Goal: Information Seeking & Learning: Learn about a topic

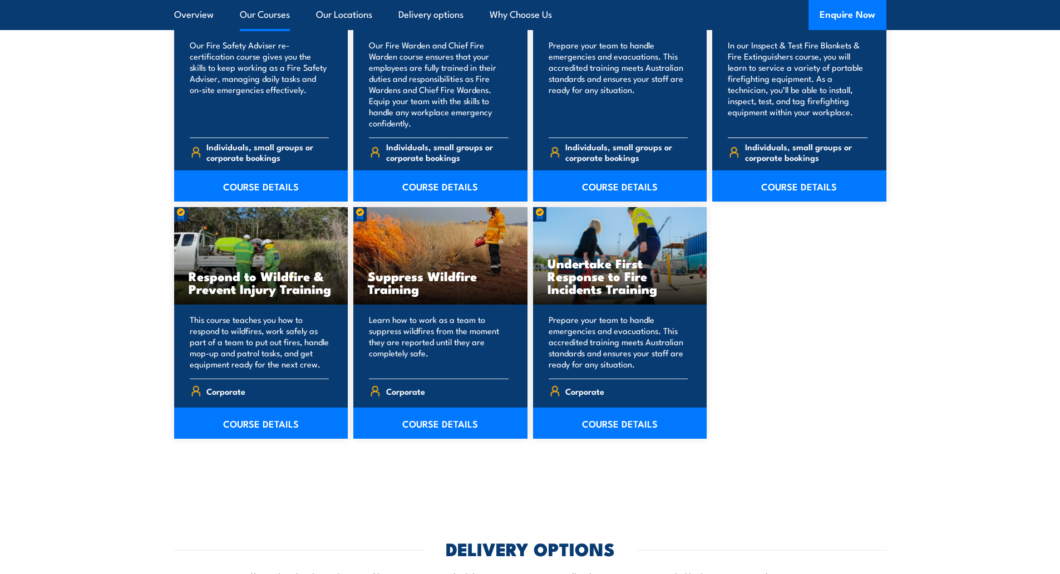
scroll to position [1614, 0]
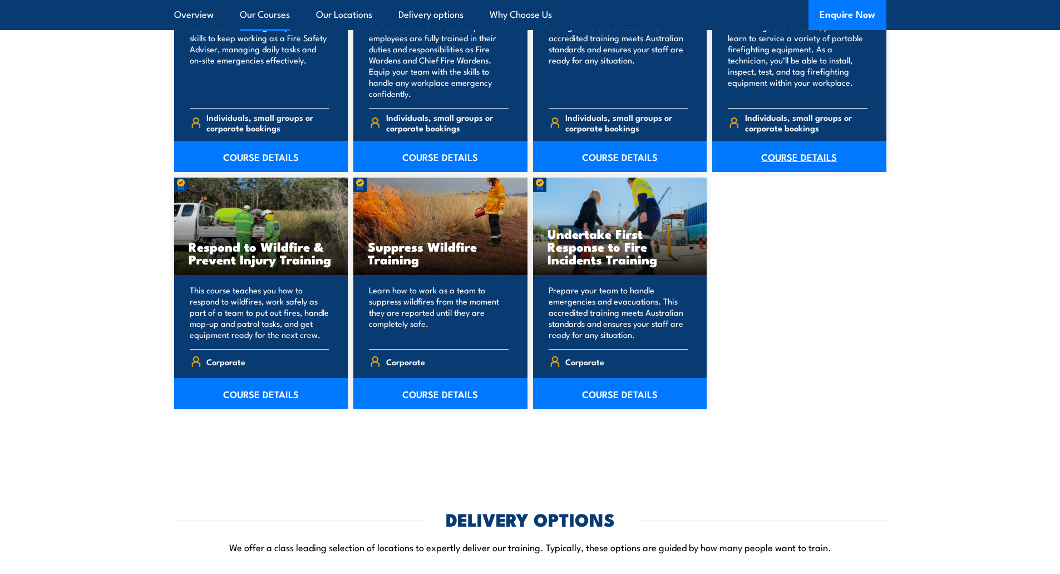
click at [818, 155] on link "COURSE DETAILS" at bounding box center [799, 156] width 174 height 31
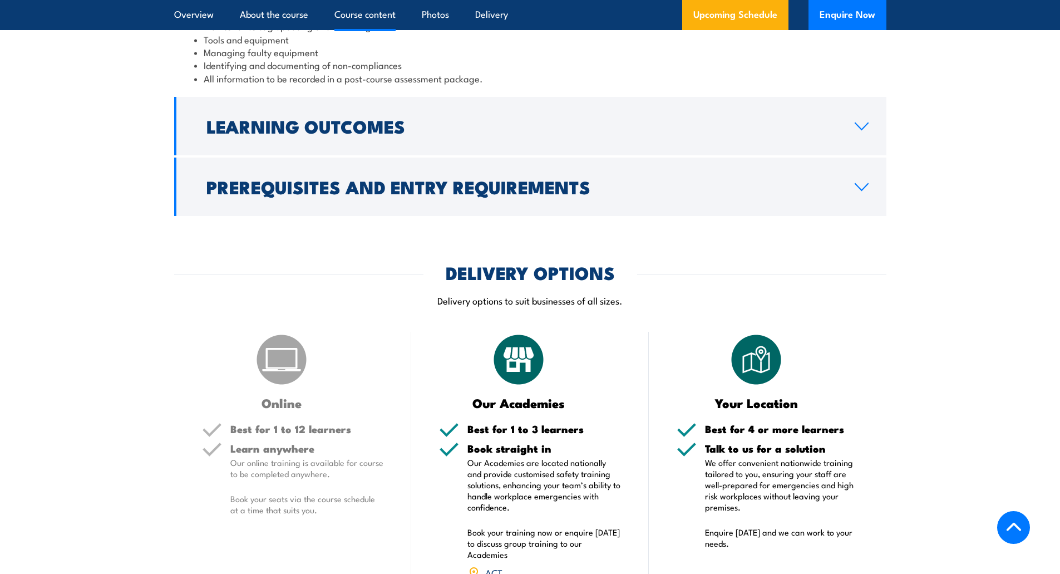
scroll to position [1336, 0]
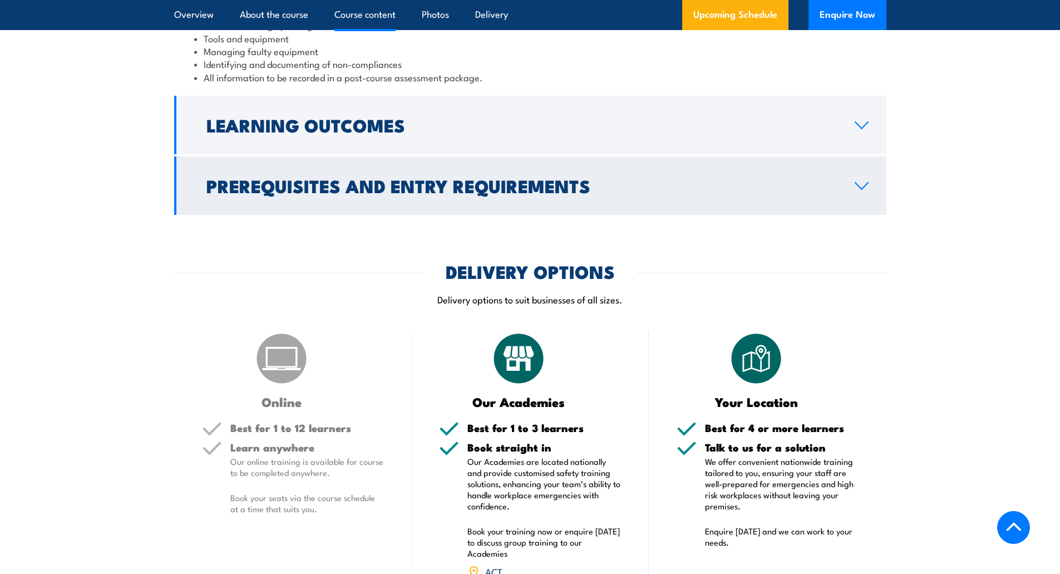
click at [862, 190] on icon at bounding box center [861, 185] width 15 height 9
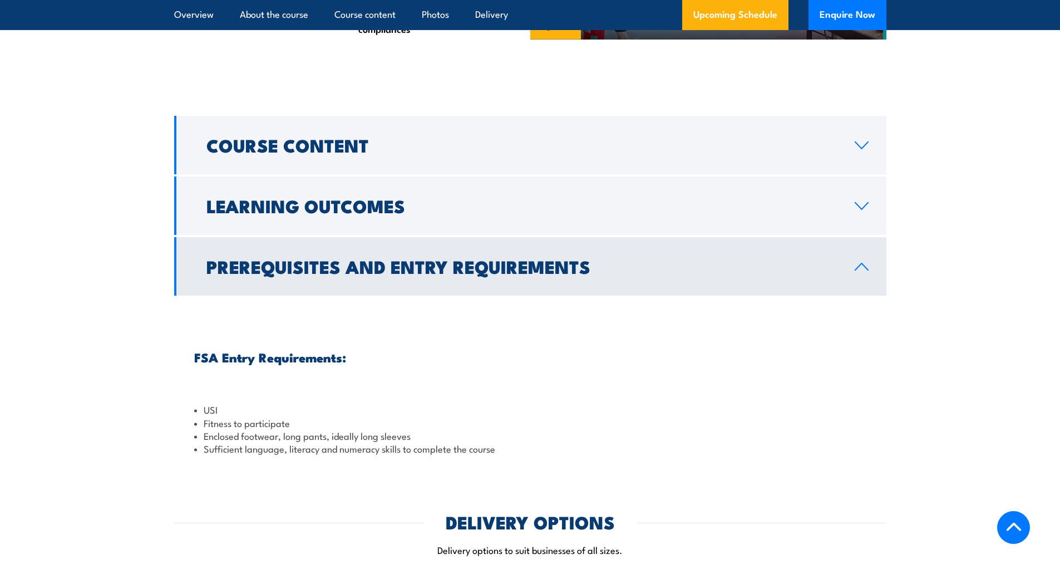
scroll to position [1026, 0]
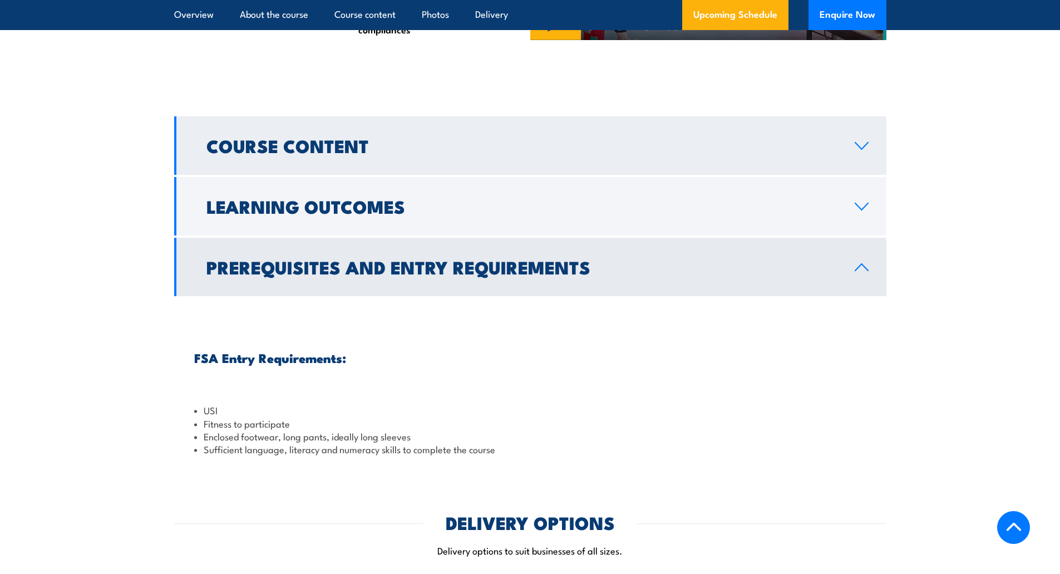
click at [859, 150] on icon at bounding box center [861, 145] width 15 height 9
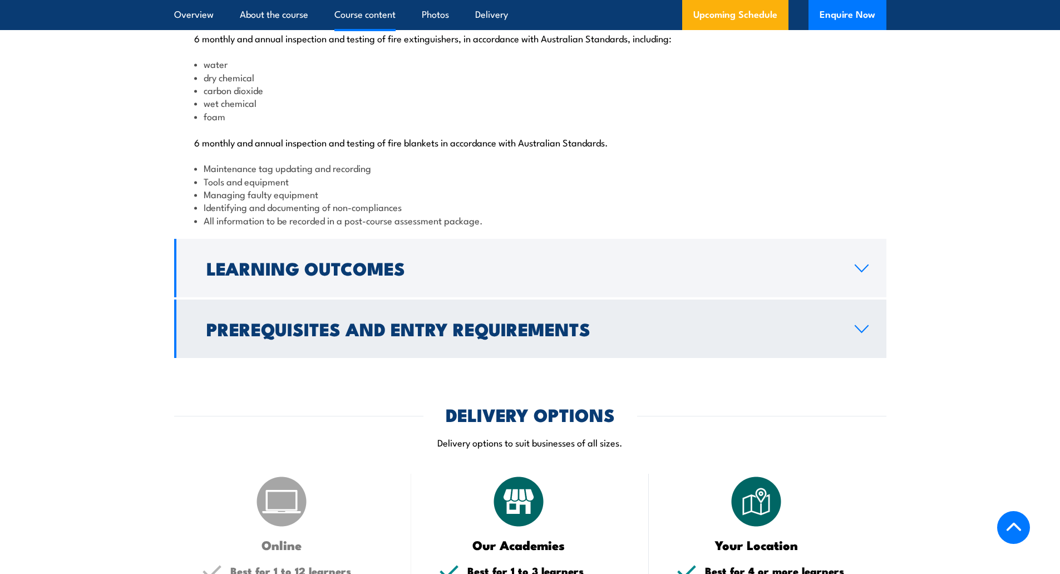
scroll to position [1193, 0]
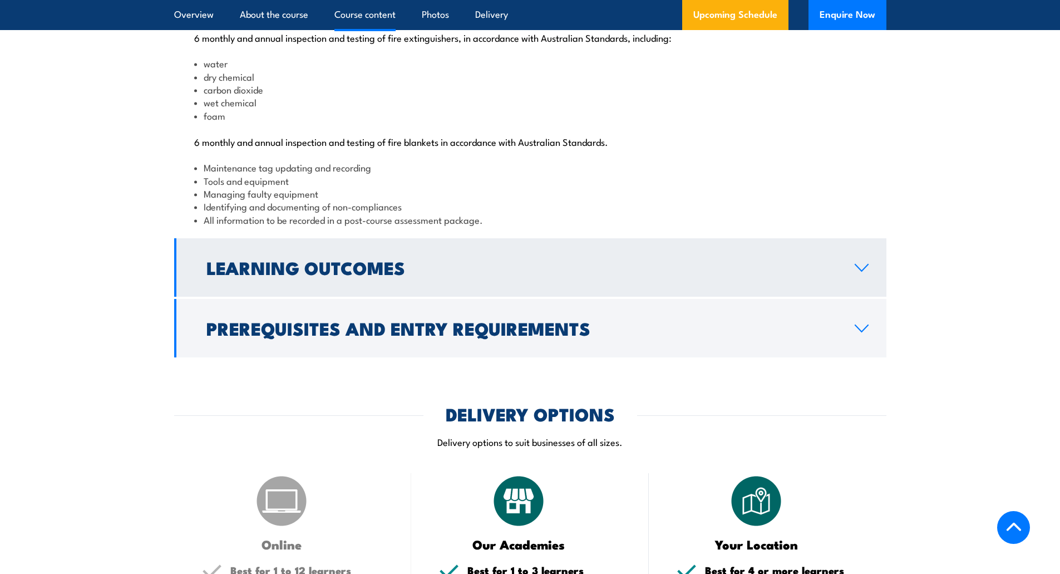
click at [861, 297] on link "Learning Outcomes" at bounding box center [530, 267] width 712 height 58
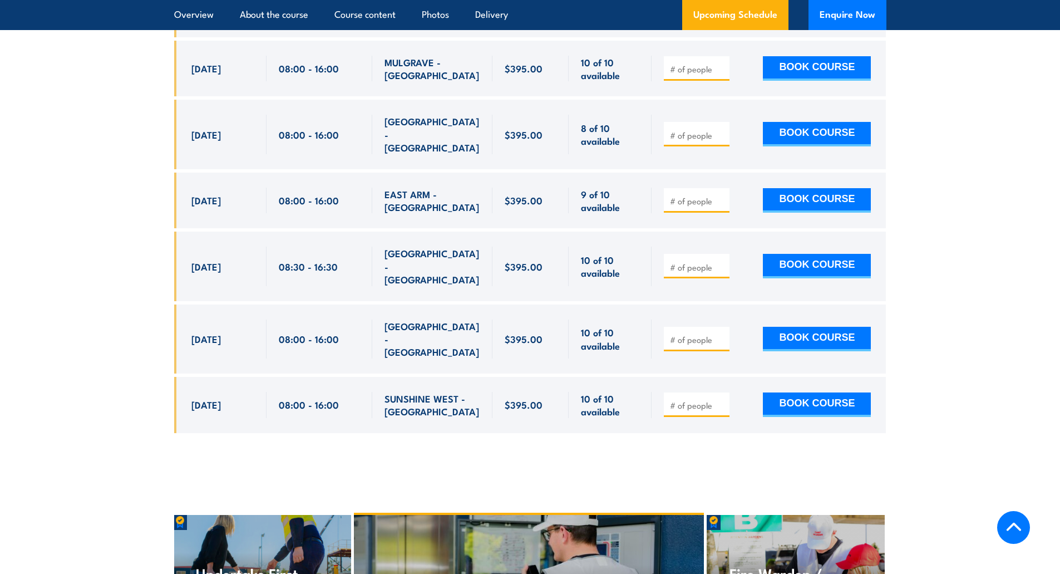
scroll to position [2919, 0]
